Goal: Task Accomplishment & Management: Use online tool/utility

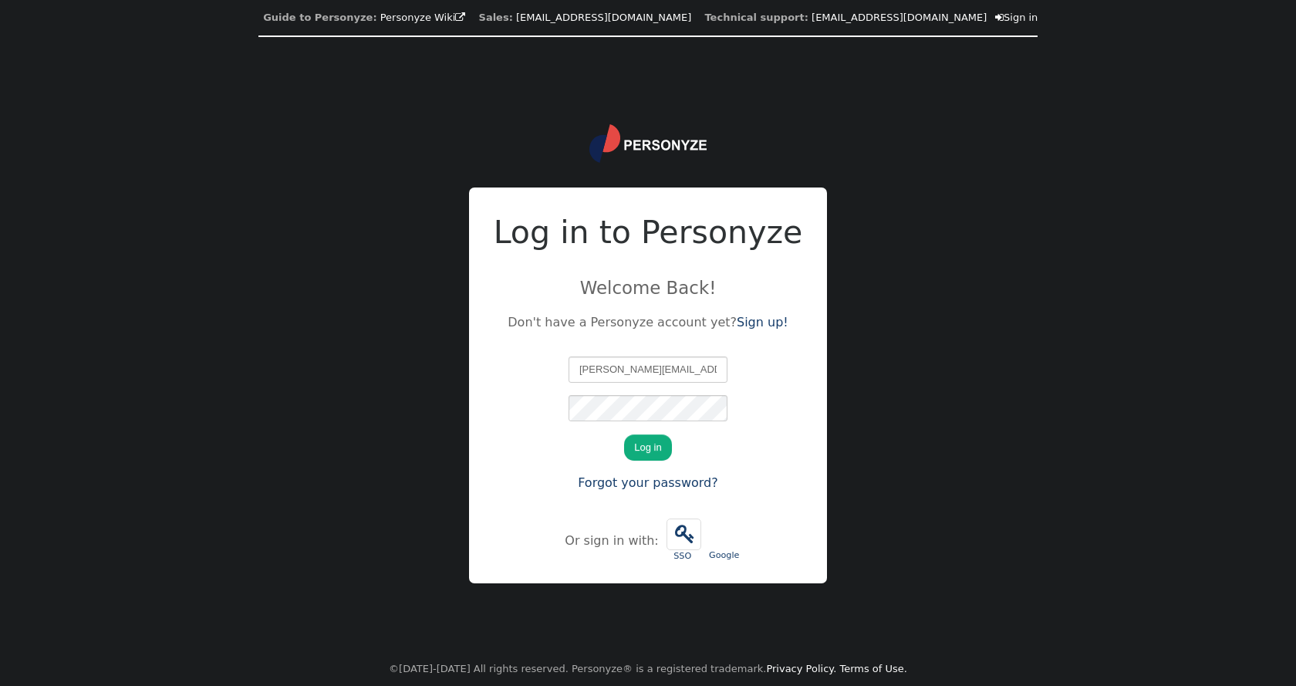
click at [646, 446] on button "Log in" at bounding box center [647, 447] width 47 height 26
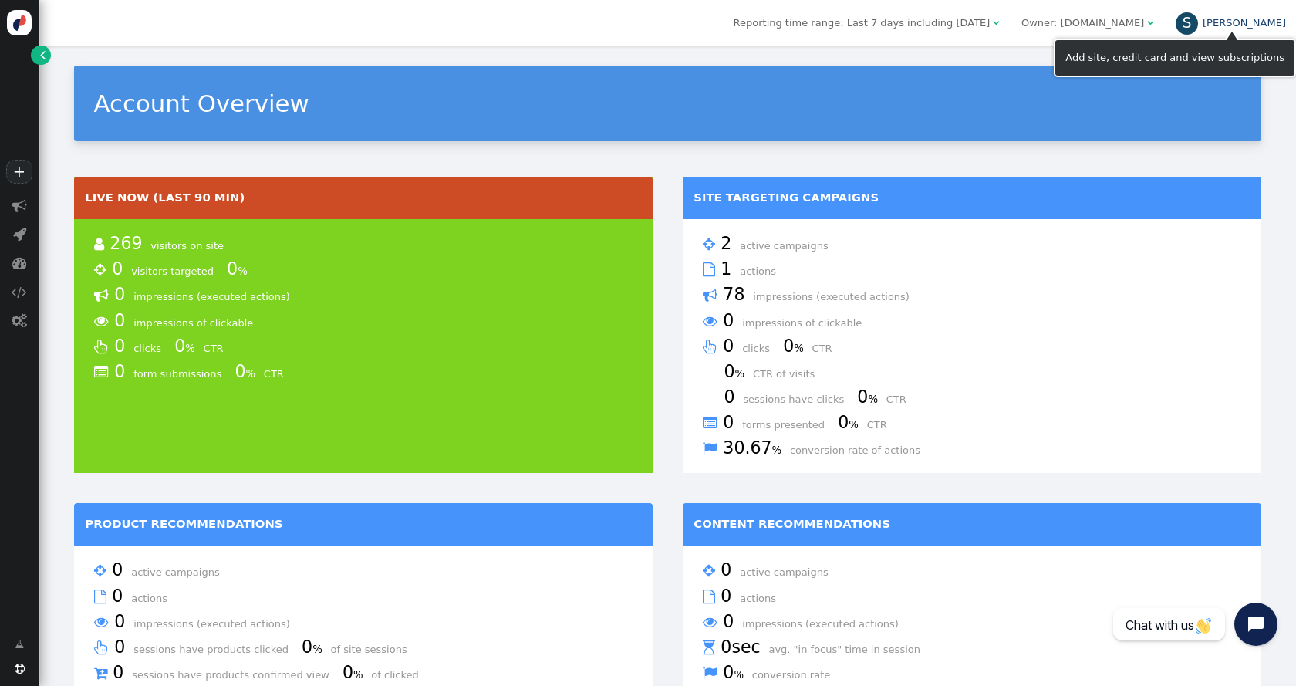
click at [1252, 18] on link "S [PERSON_NAME]" at bounding box center [1231, 23] width 110 height 12
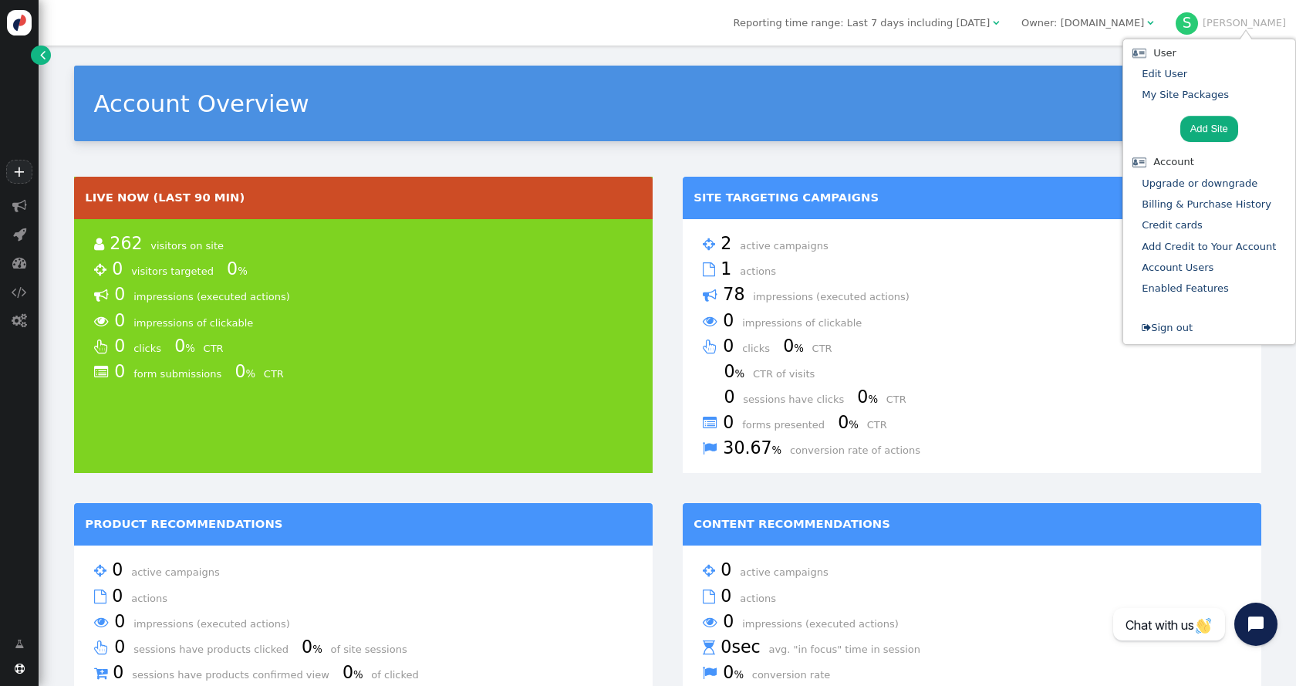
click at [324, 82] on div "Account Overview" at bounding box center [667, 104] width 1187 height 76
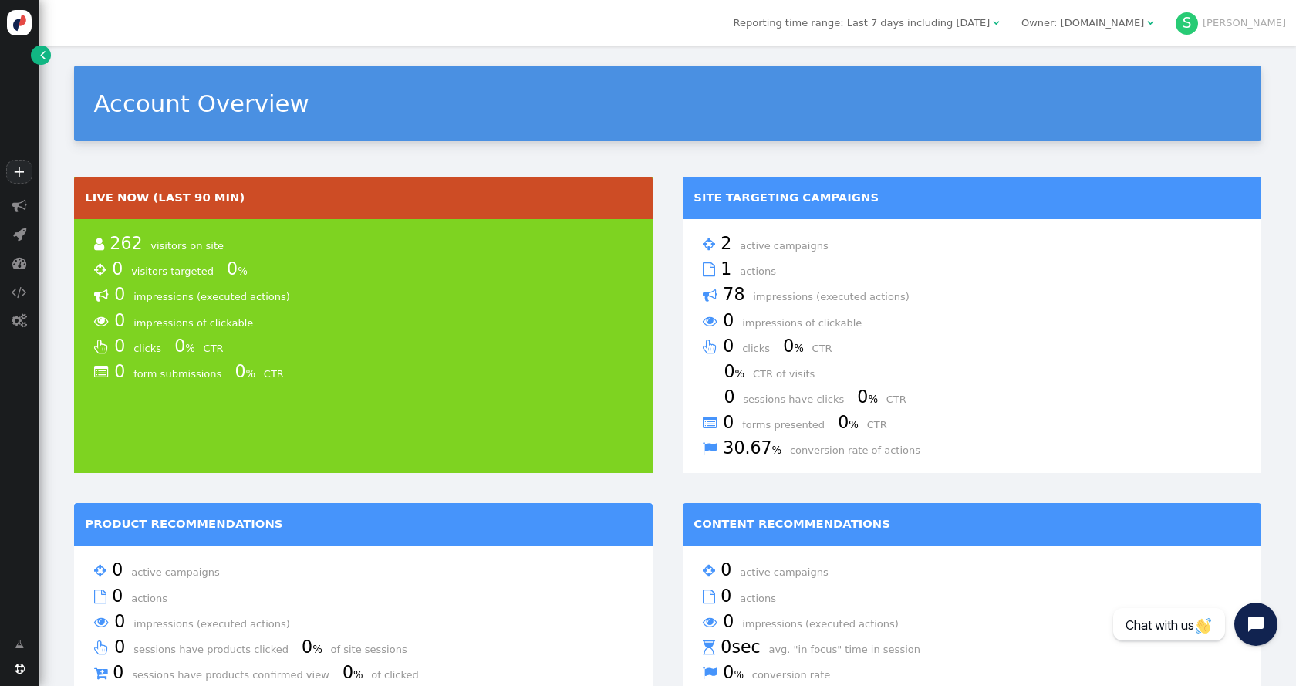
click at [39, 54] on link "" at bounding box center [40, 55] width 19 height 19
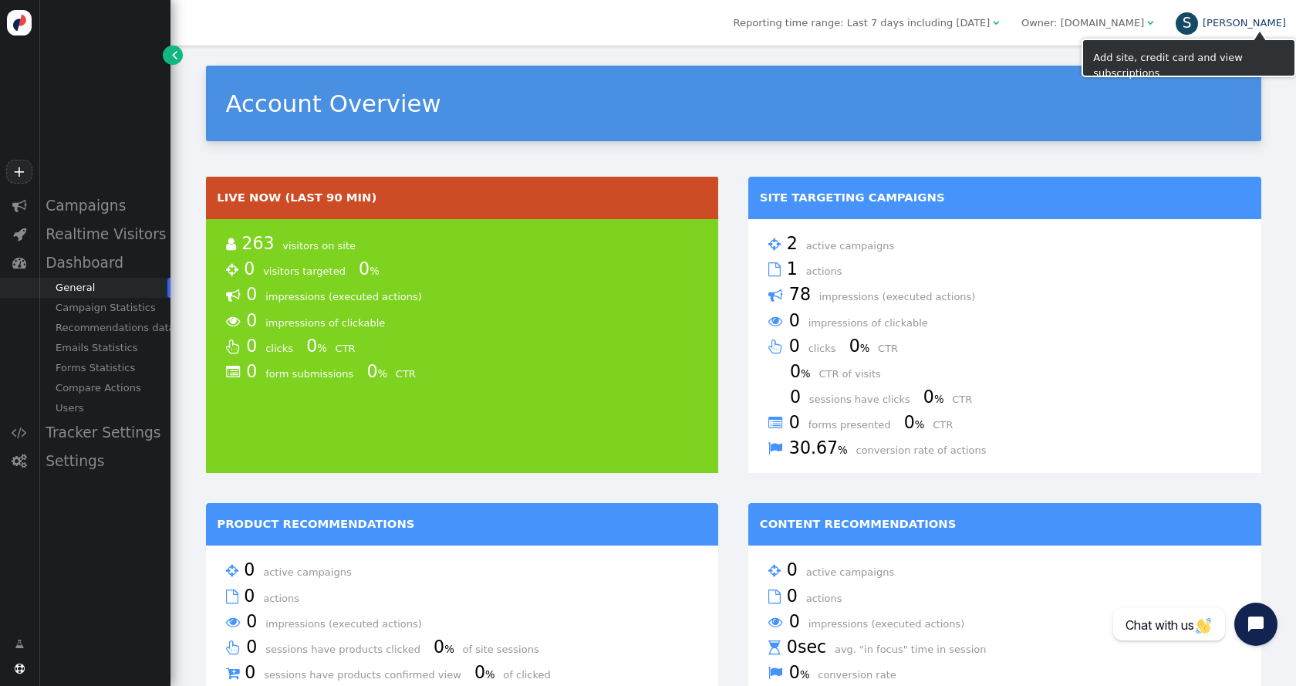
click at [1261, 22] on link "S [PERSON_NAME]" at bounding box center [1231, 23] width 110 height 12
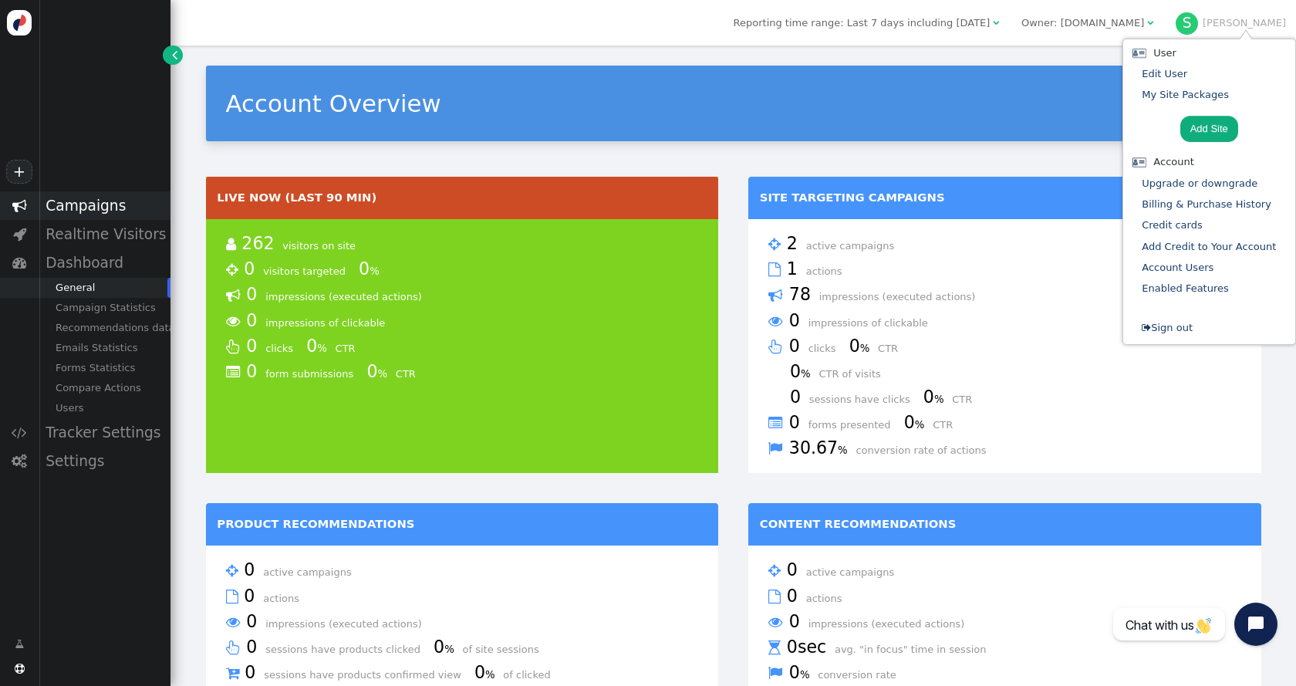
click at [78, 218] on div "Campaigns" at bounding box center [105, 205] width 132 height 29
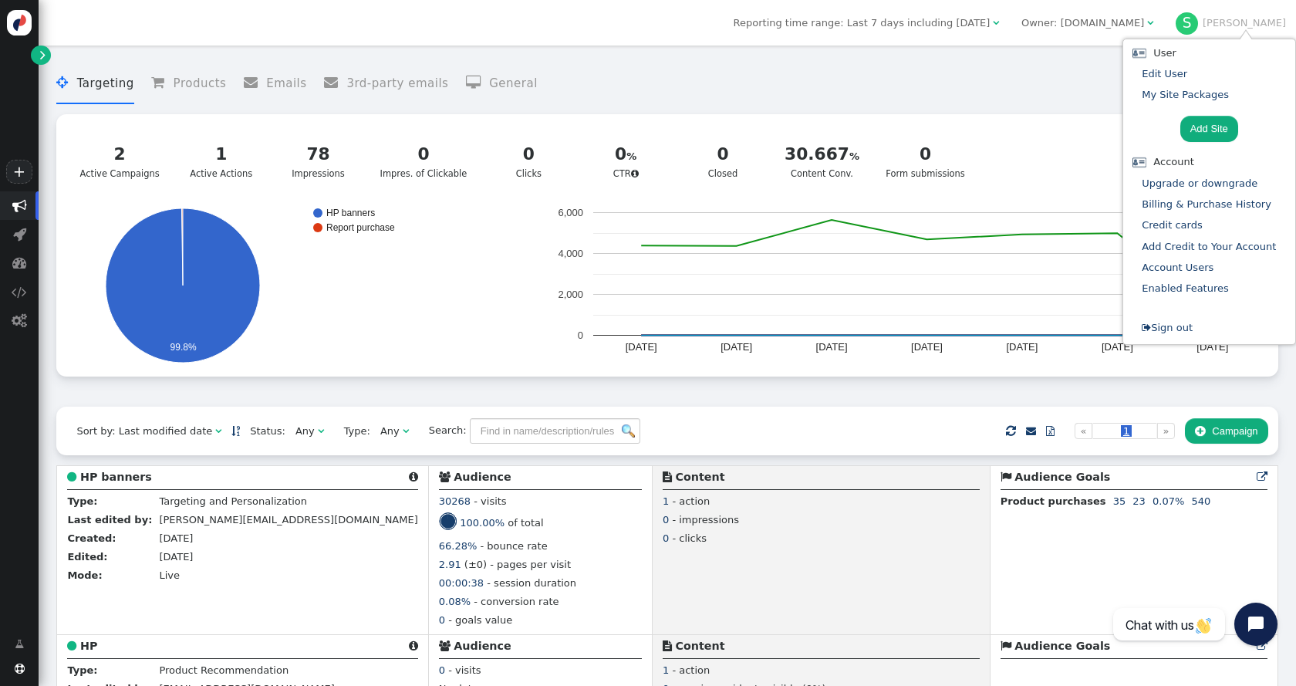
click at [1143, 24] on div "Owner: spiraldirect.com" at bounding box center [1082, 22] width 123 height 15
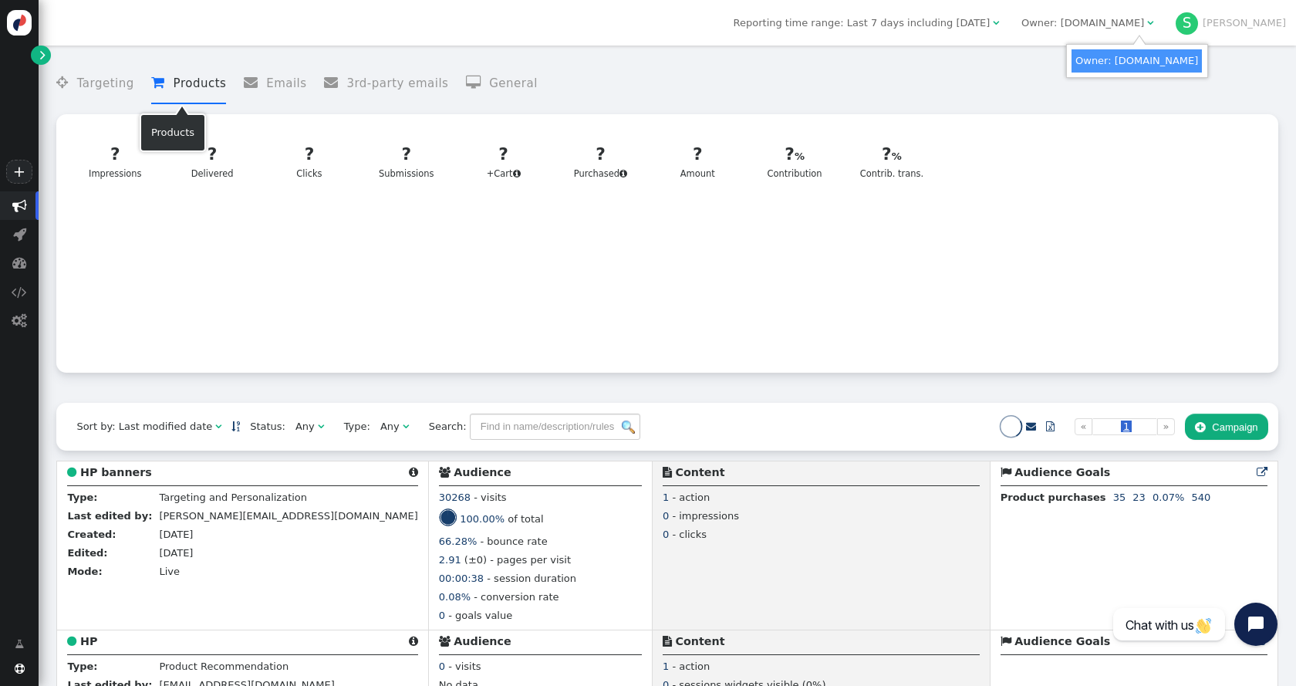
click at [183, 85] on li " Products" at bounding box center [188, 83] width 75 height 41
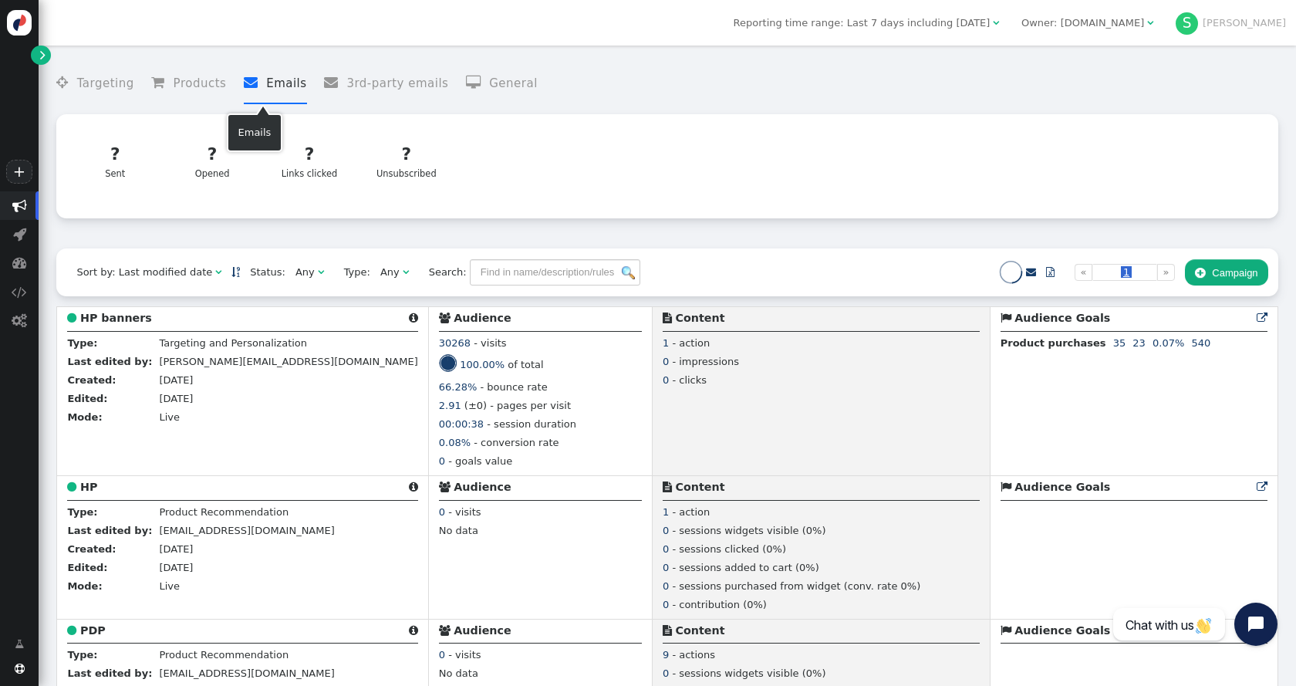
click at [258, 79] on li " Emails" at bounding box center [275, 83] width 63 height 41
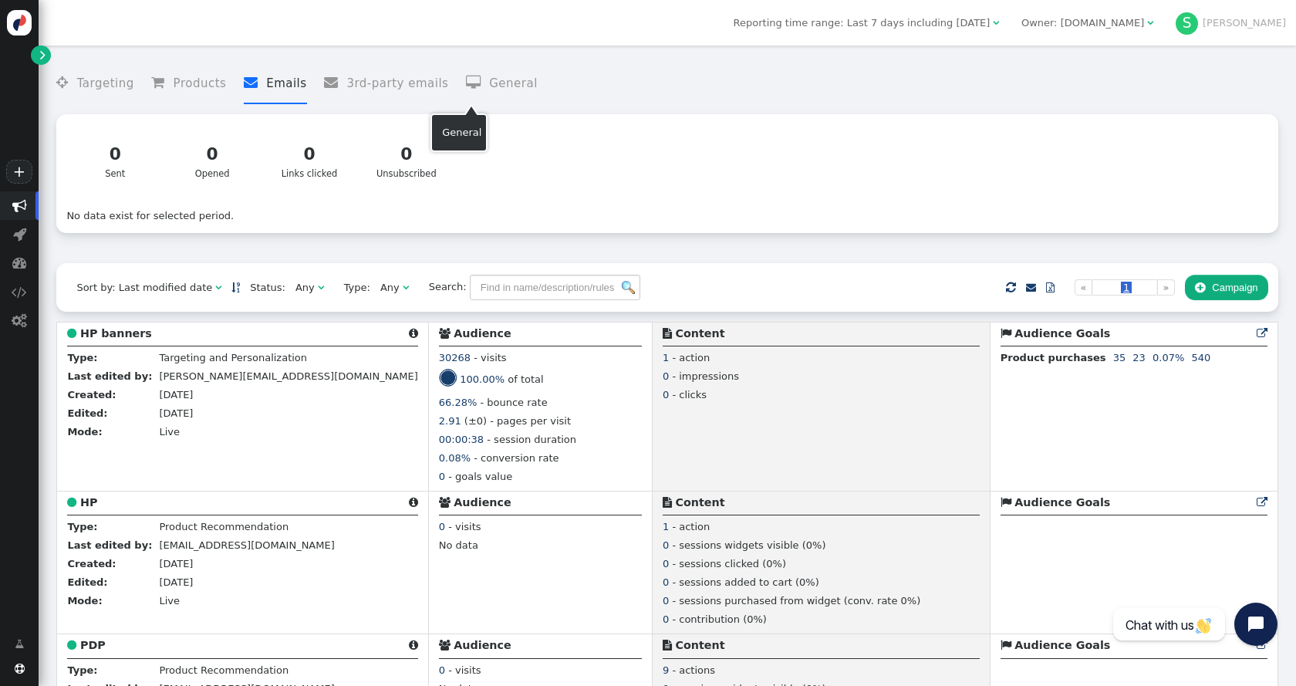
click at [485, 86] on li " General" at bounding box center [502, 83] width 72 height 41
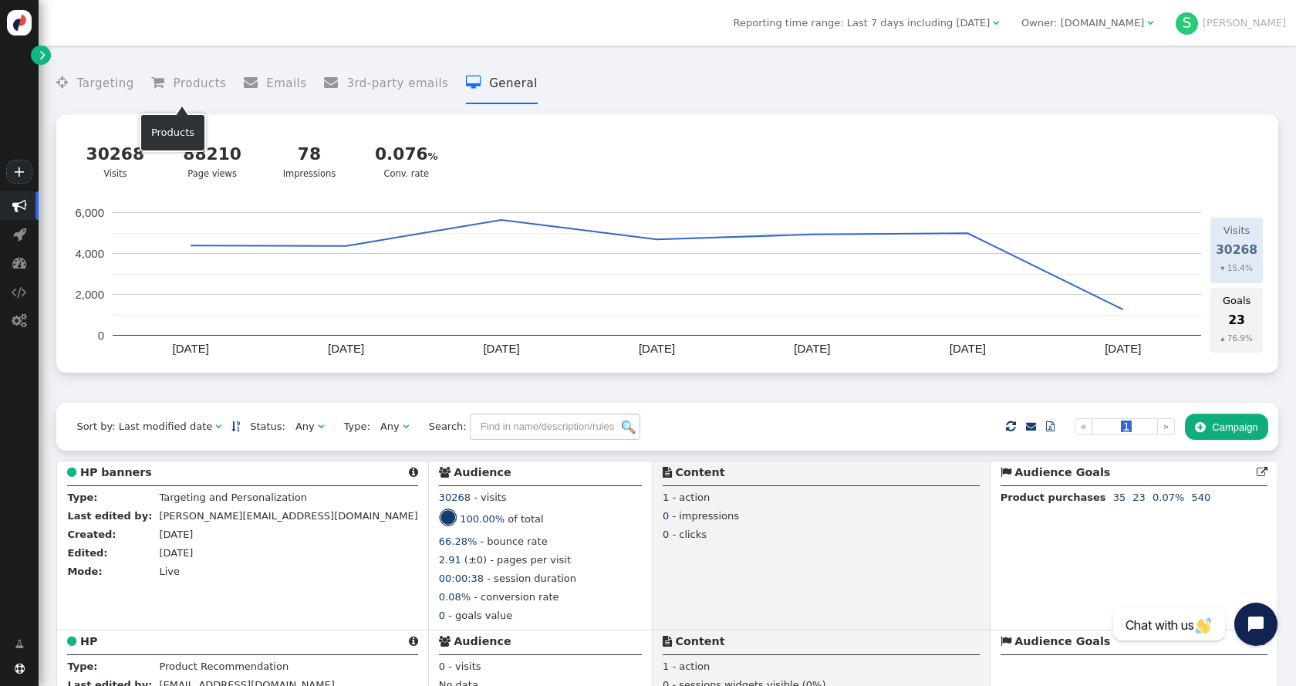
click at [178, 85] on li " Products" at bounding box center [188, 83] width 75 height 41
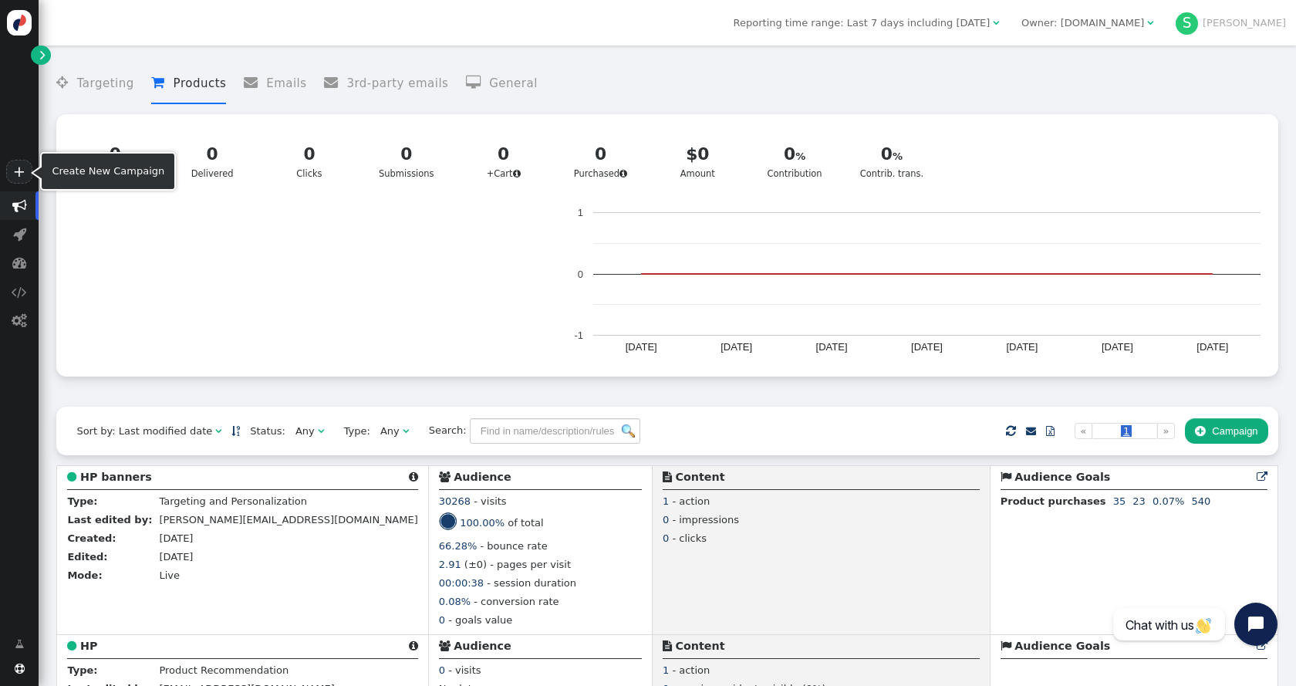
click at [16, 169] on link "+" at bounding box center [19, 172] width 26 height 24
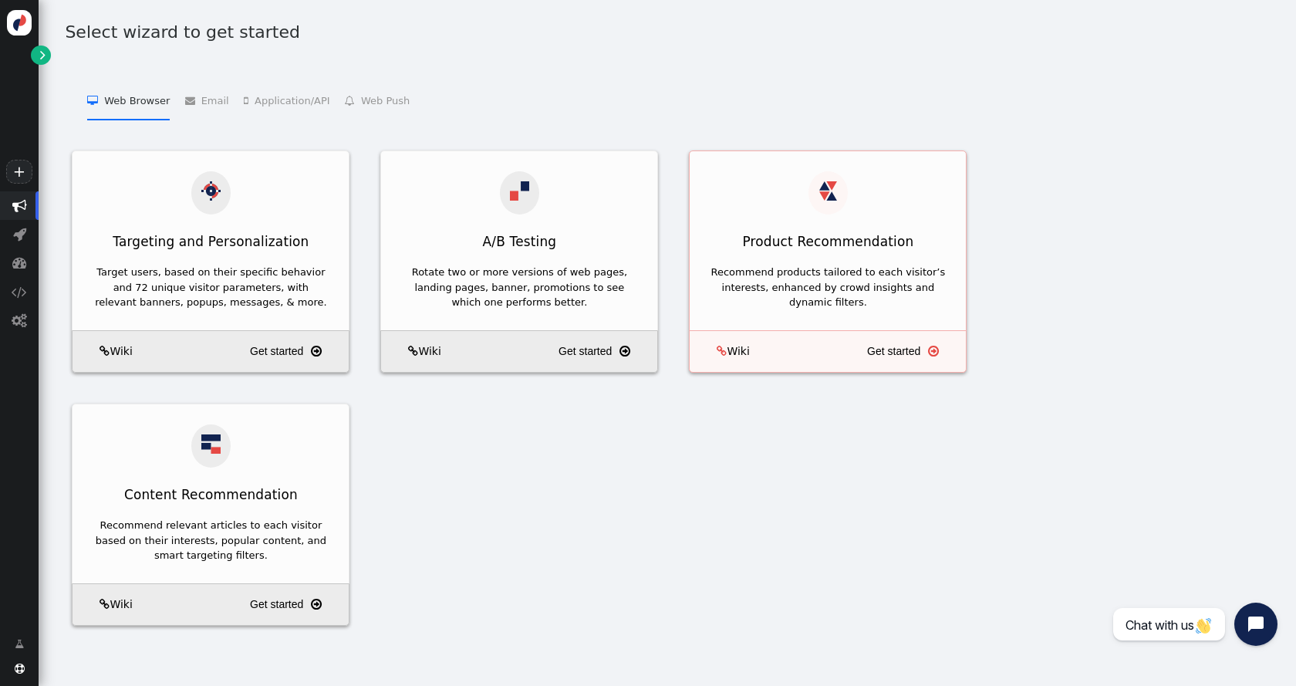
click at [839, 265] on div "Recommend products tailored to each visitor’s interests, enhanced by crowd insi…" at bounding box center [828, 288] width 236 height 46
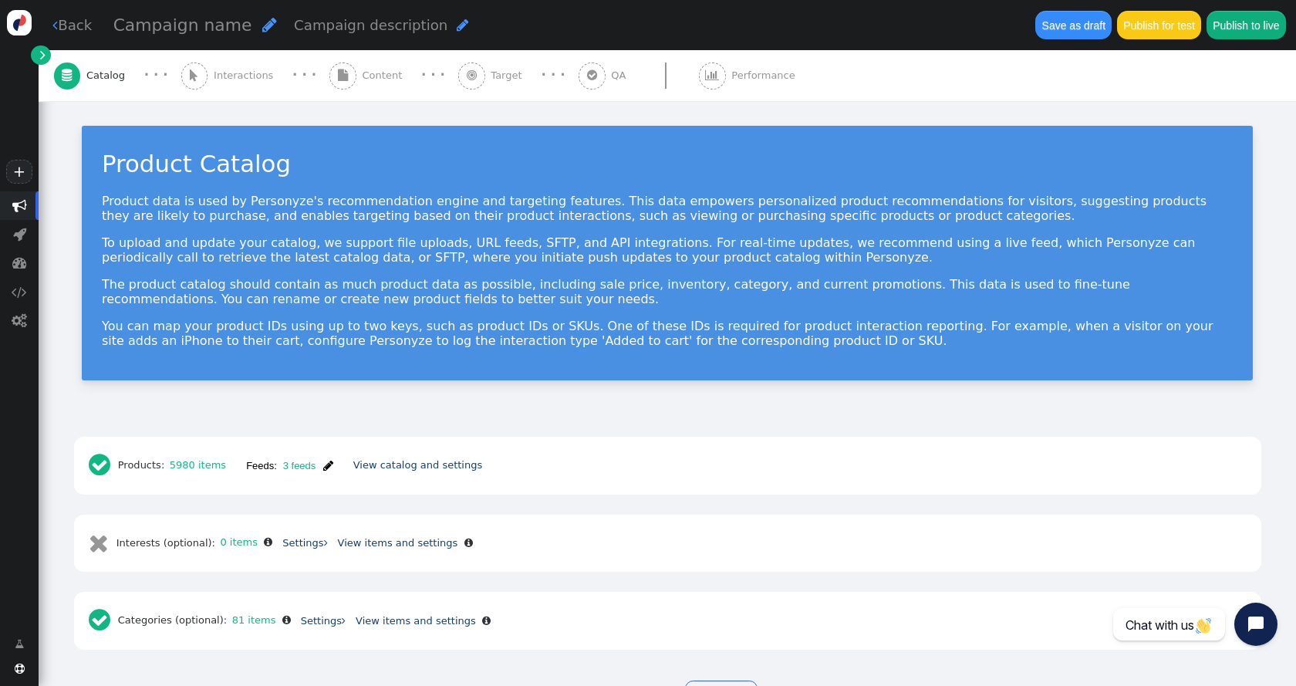
scroll to position [58, 0]
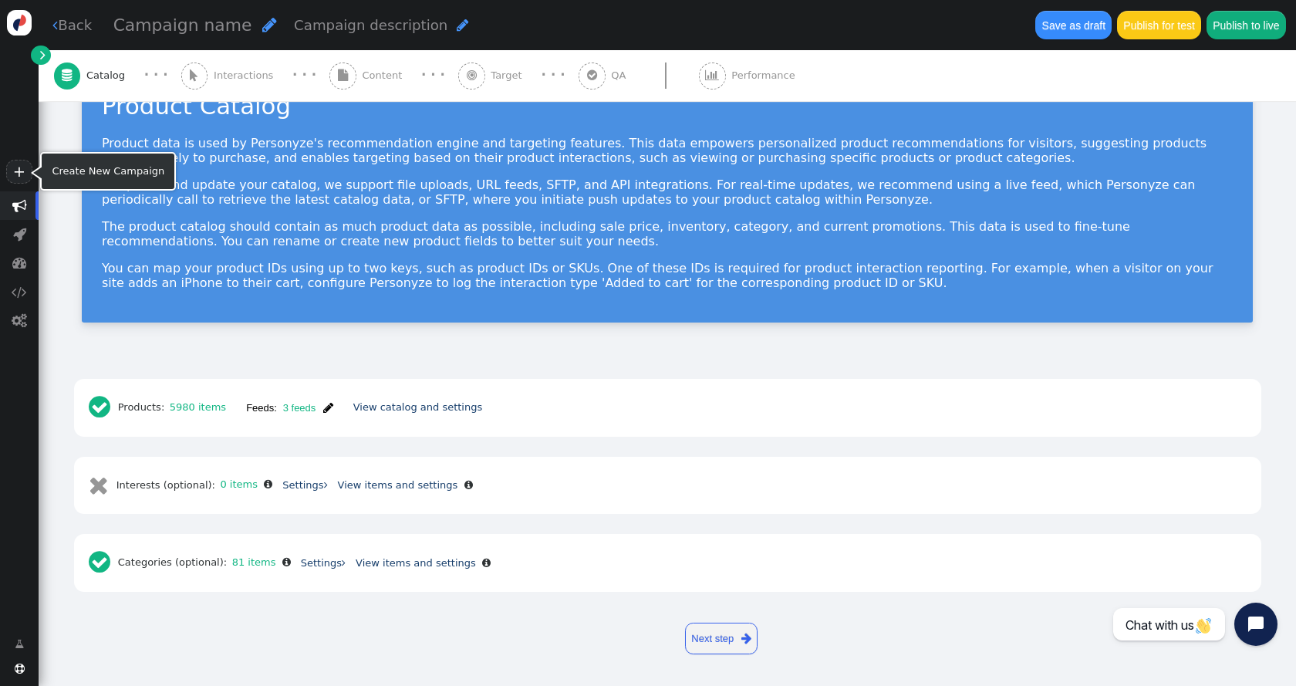
click at [15, 174] on link "+" at bounding box center [19, 172] width 26 height 24
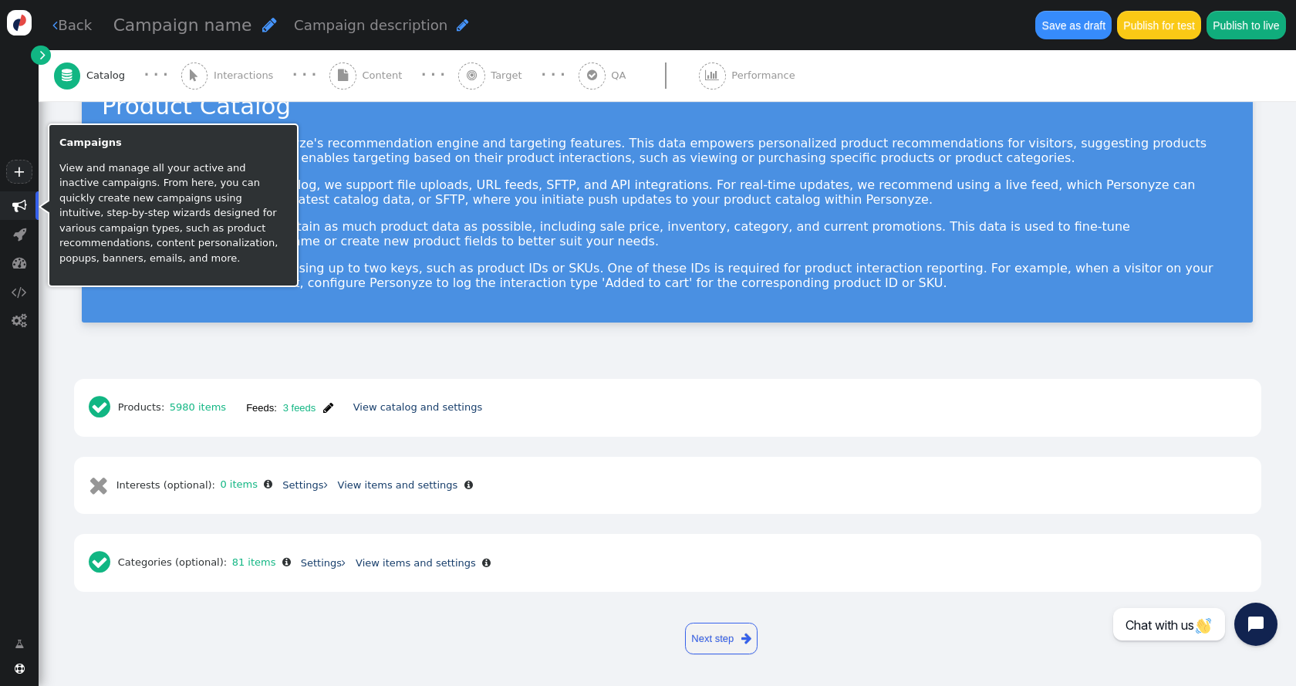
click at [17, 201] on span "" at bounding box center [19, 205] width 15 height 15
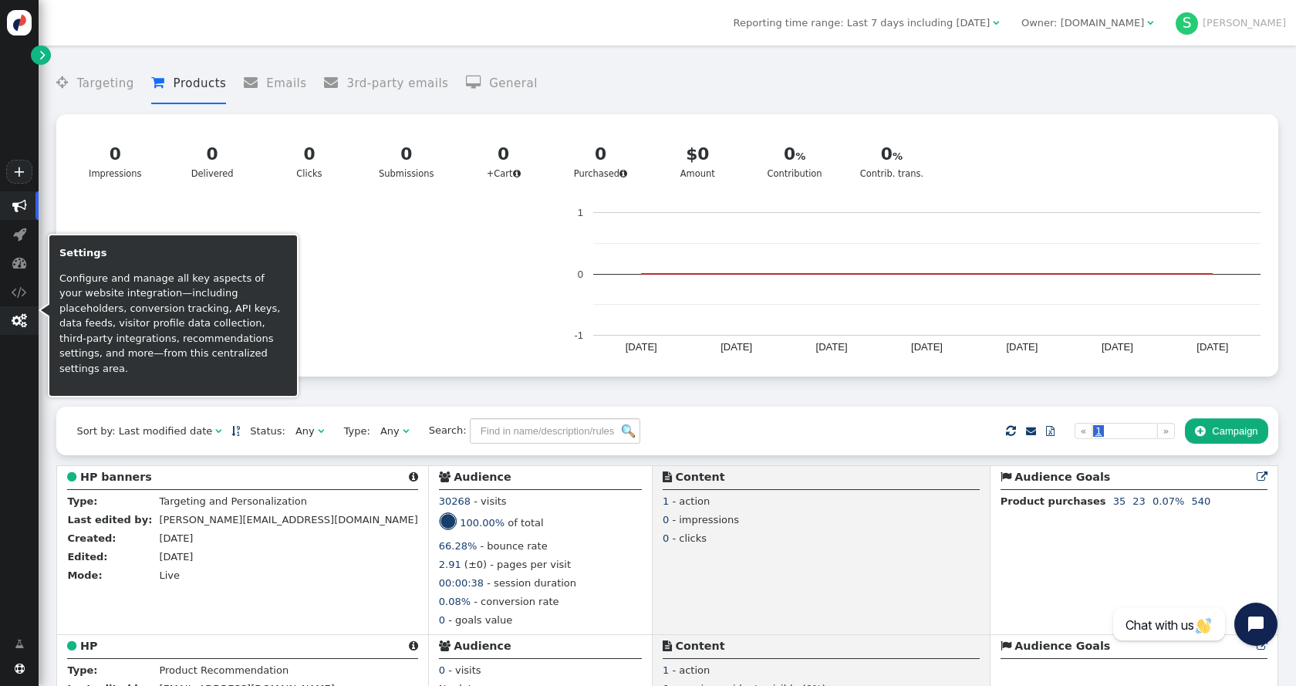
click at [17, 324] on span "" at bounding box center [19, 320] width 15 height 15
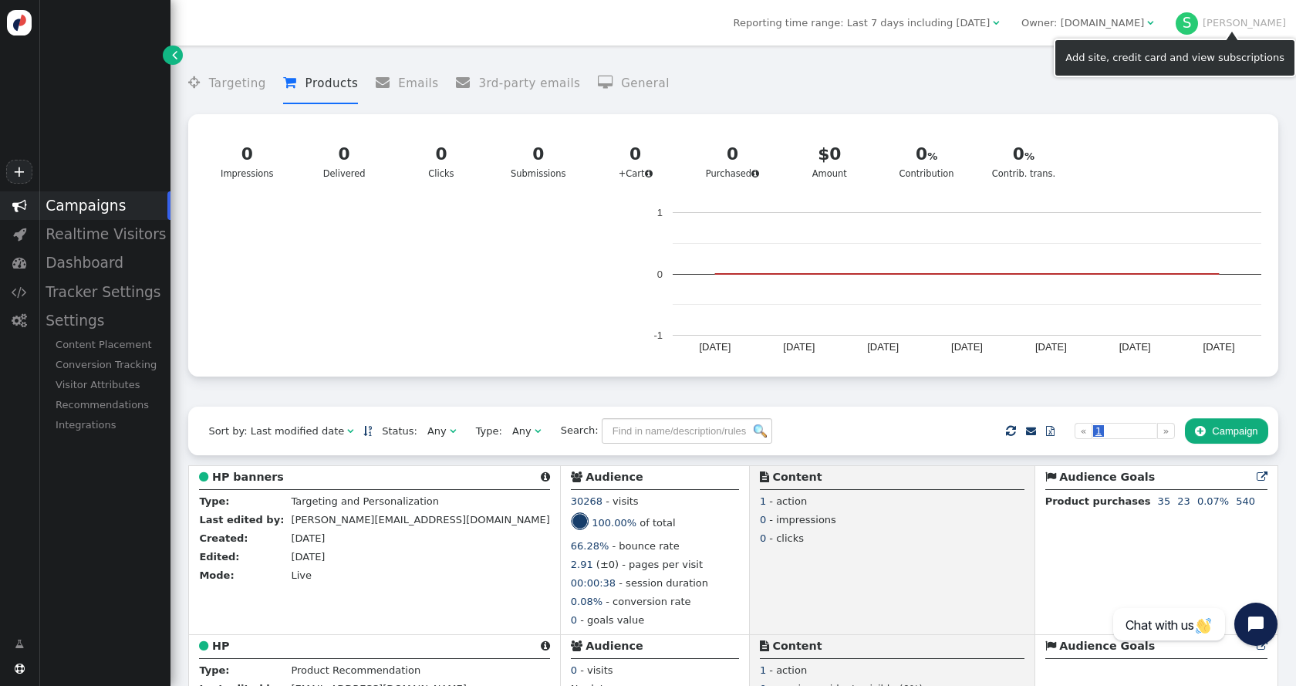
click at [1240, 30] on div at bounding box center [1231, 34] width 15 height 11
click at [1199, 22] on div "S" at bounding box center [1187, 23] width 23 height 23
